Goal: Navigation & Orientation: Find specific page/section

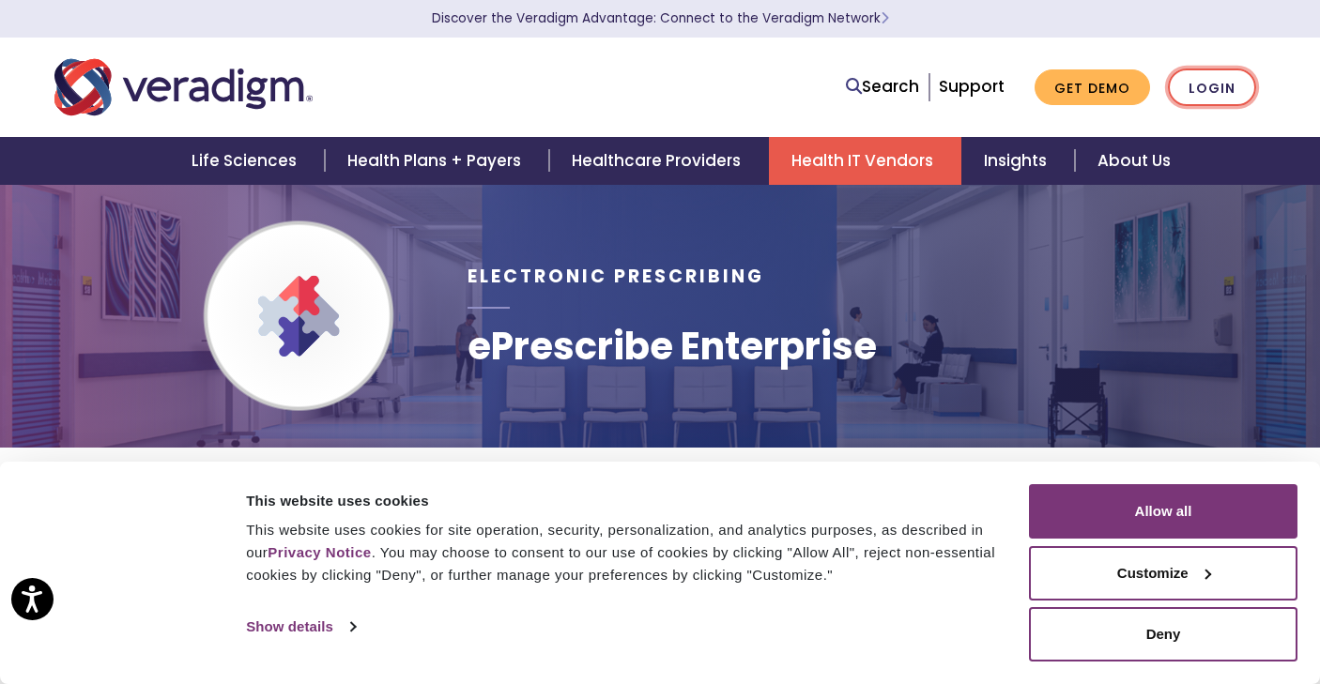
click at [1232, 92] on link "Login" at bounding box center [1212, 88] width 88 height 38
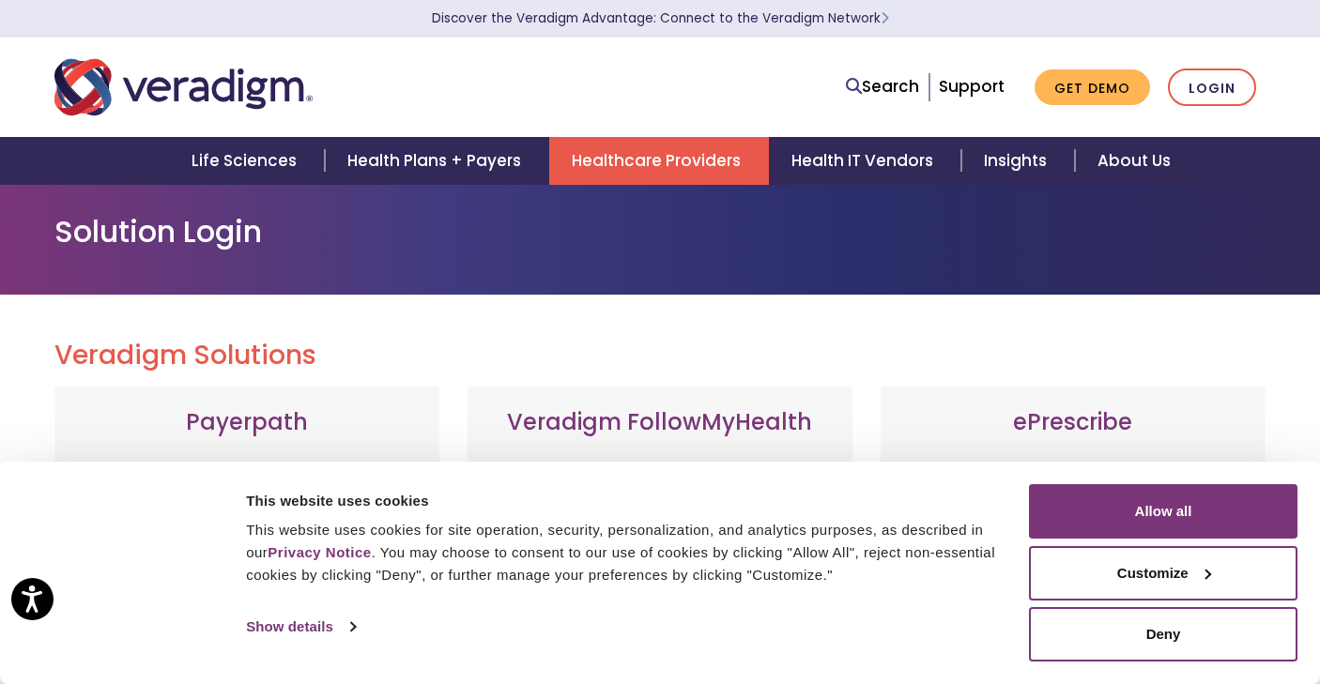
click at [643, 177] on link "Healthcare Providers" at bounding box center [659, 161] width 220 height 48
